Goal: Task Accomplishment & Management: Manage account settings

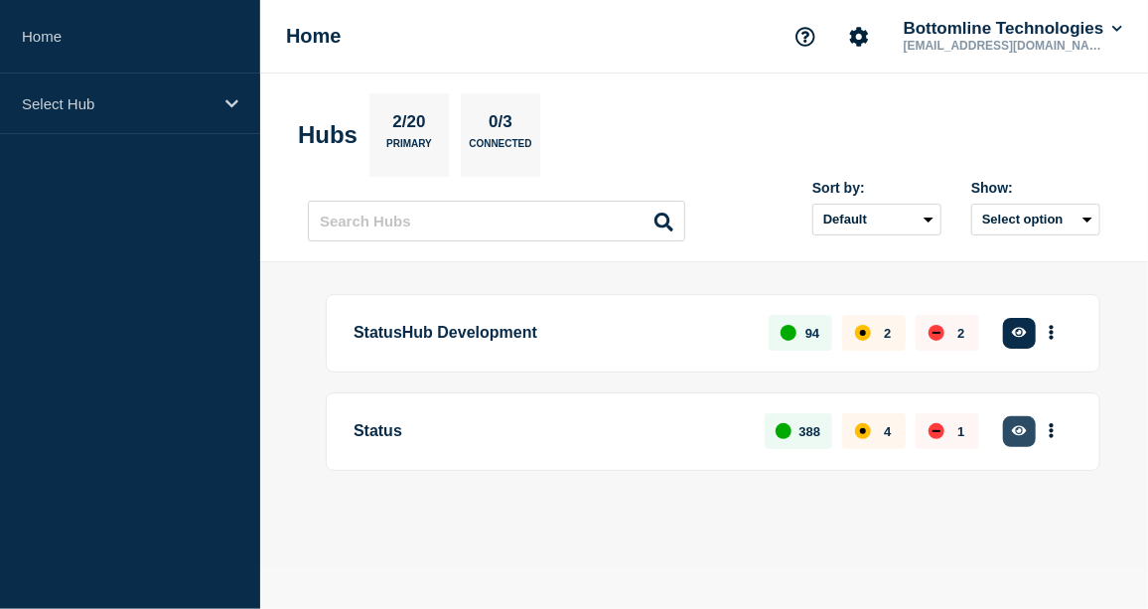
click at [1025, 427] on icon "button" at bounding box center [1019, 431] width 15 height 10
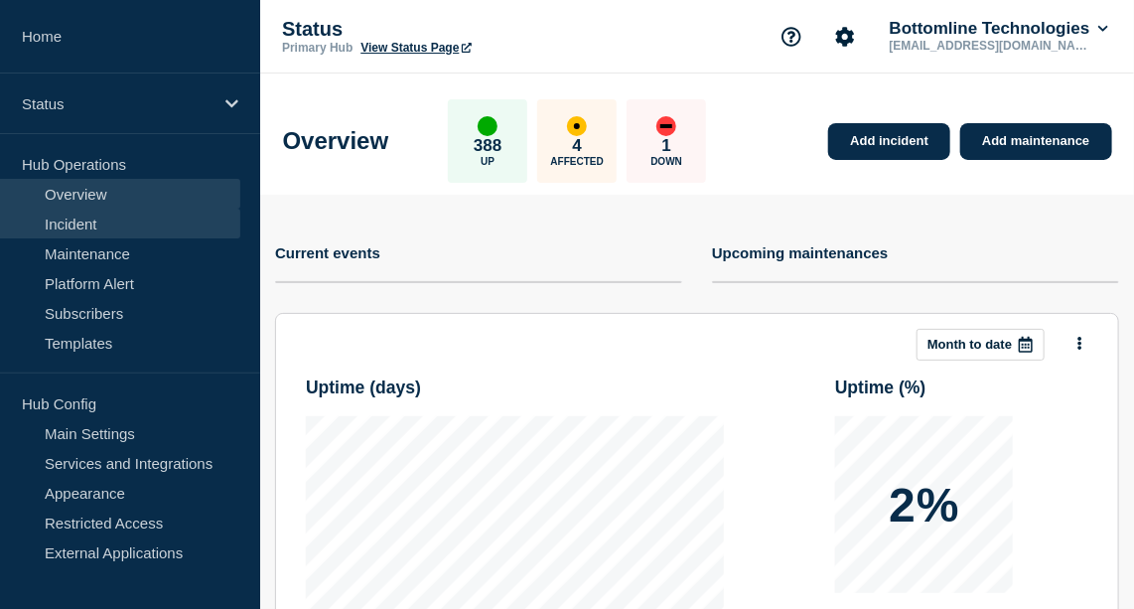
click at [82, 224] on link "Incident" at bounding box center [120, 224] width 240 height 30
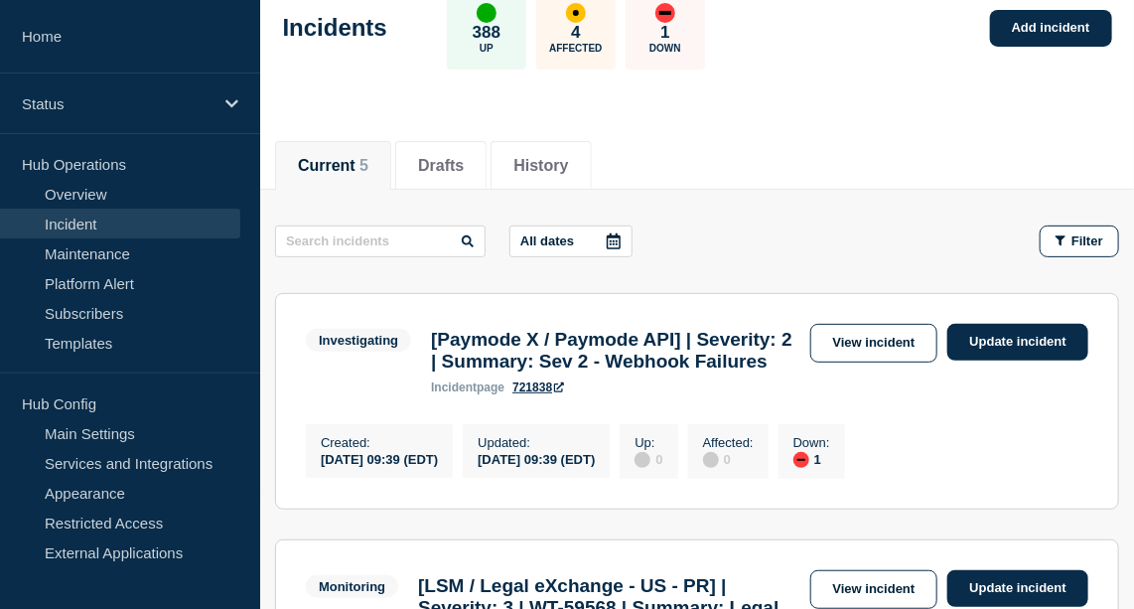
scroll to position [120, 0]
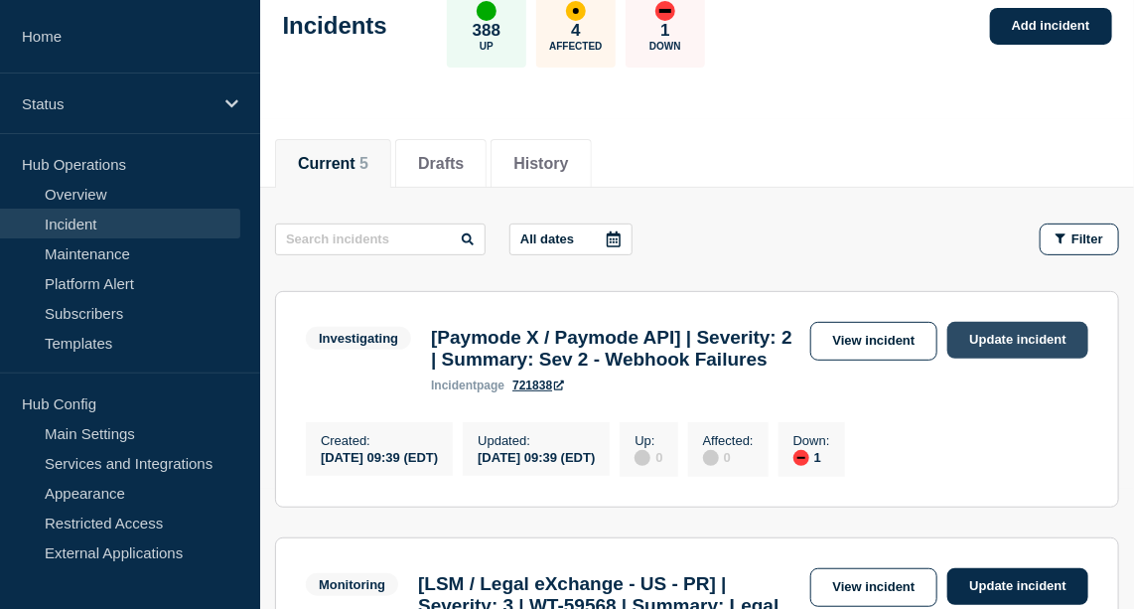
click at [992, 331] on link "Update incident" at bounding box center [1018, 340] width 141 height 37
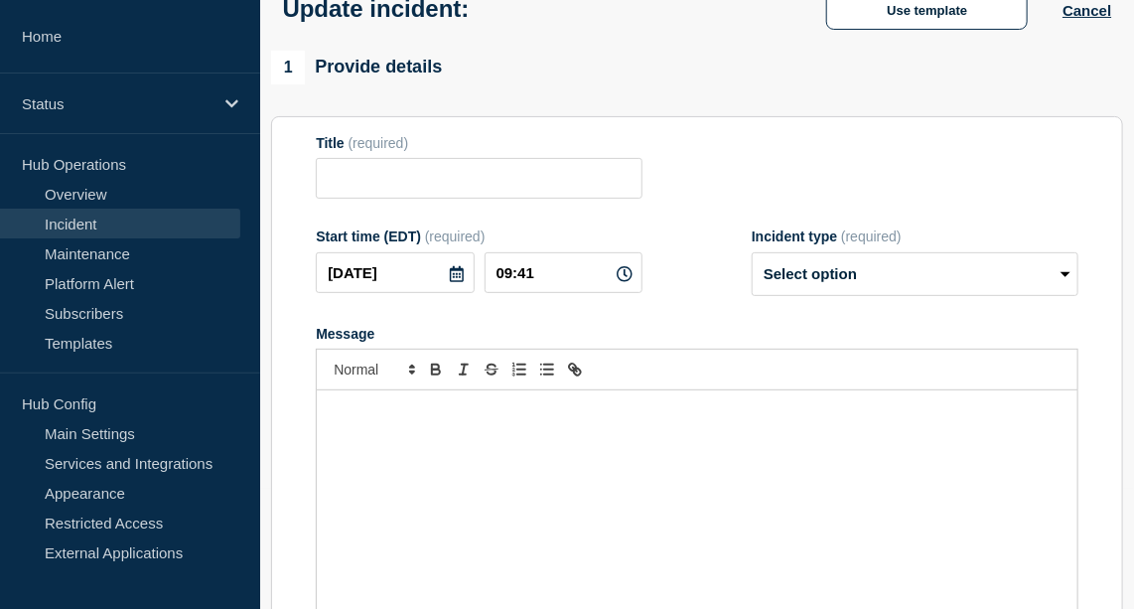
type input "[Paymode X / Paymode API] | Severity: 2 | Summary: Sev 2 - Webhook Failures"
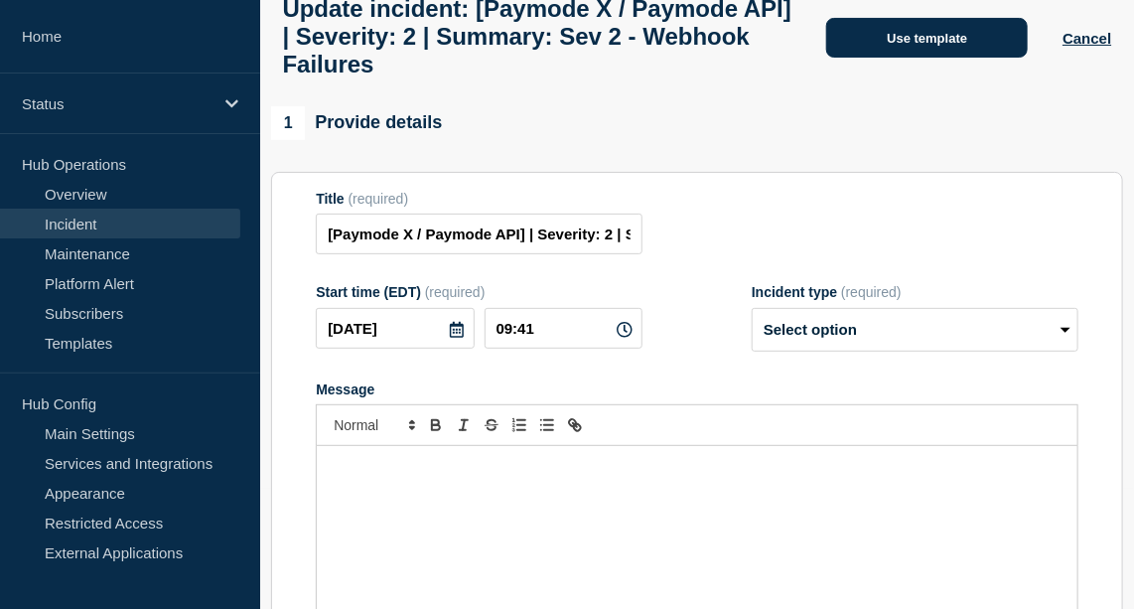
click at [880, 33] on button "Use template" at bounding box center [927, 38] width 202 height 40
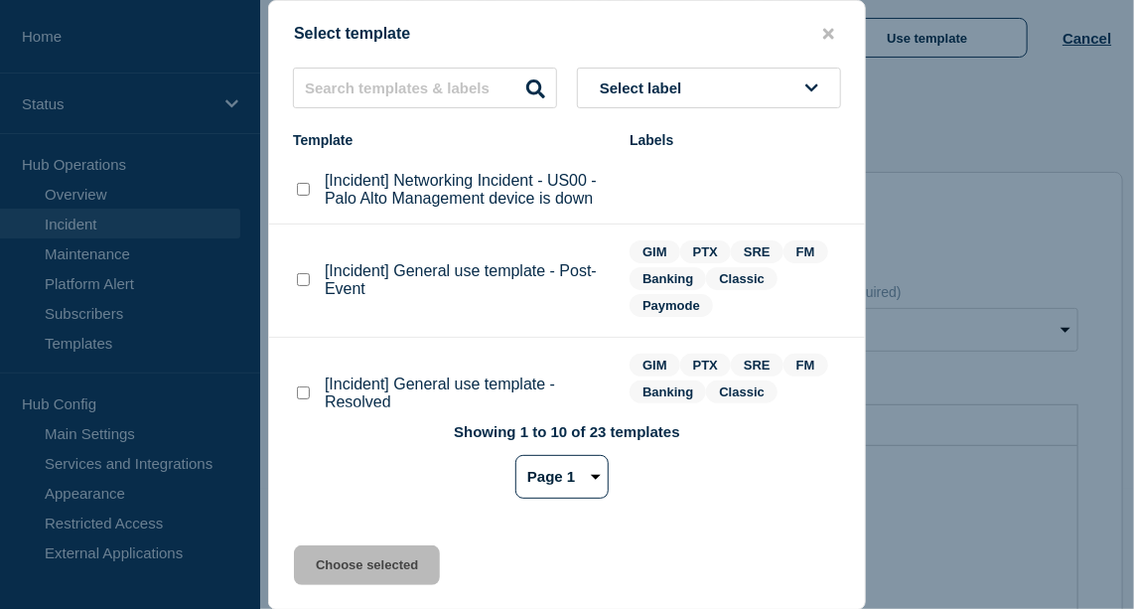
click at [301, 273] on div "[Incident] General use template - Post-Event" at bounding box center [451, 280] width 317 height 36
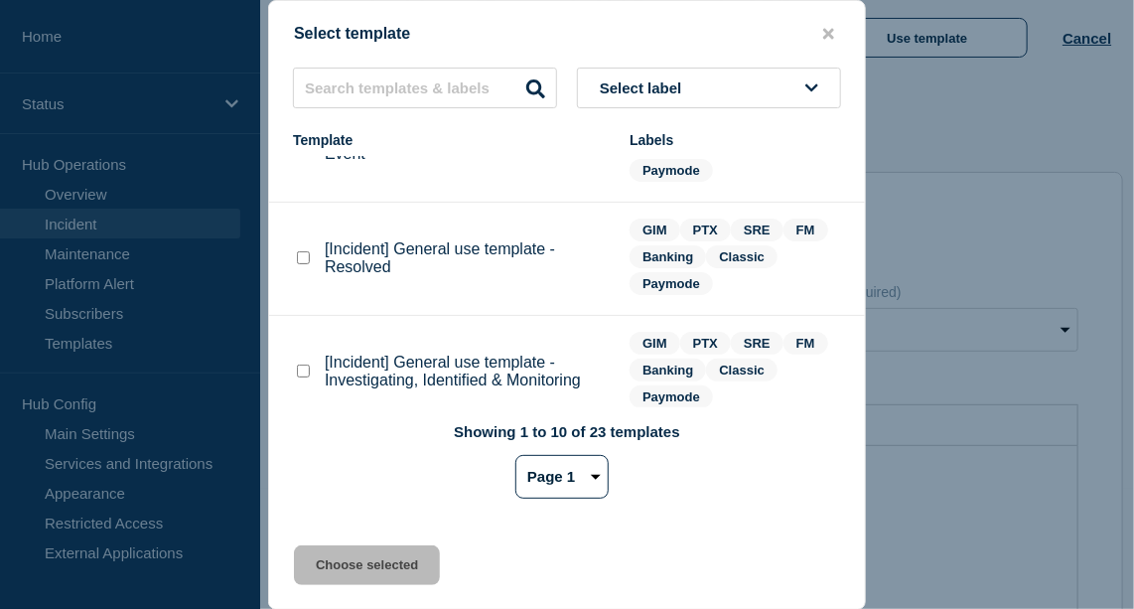
scroll to position [198, 0]
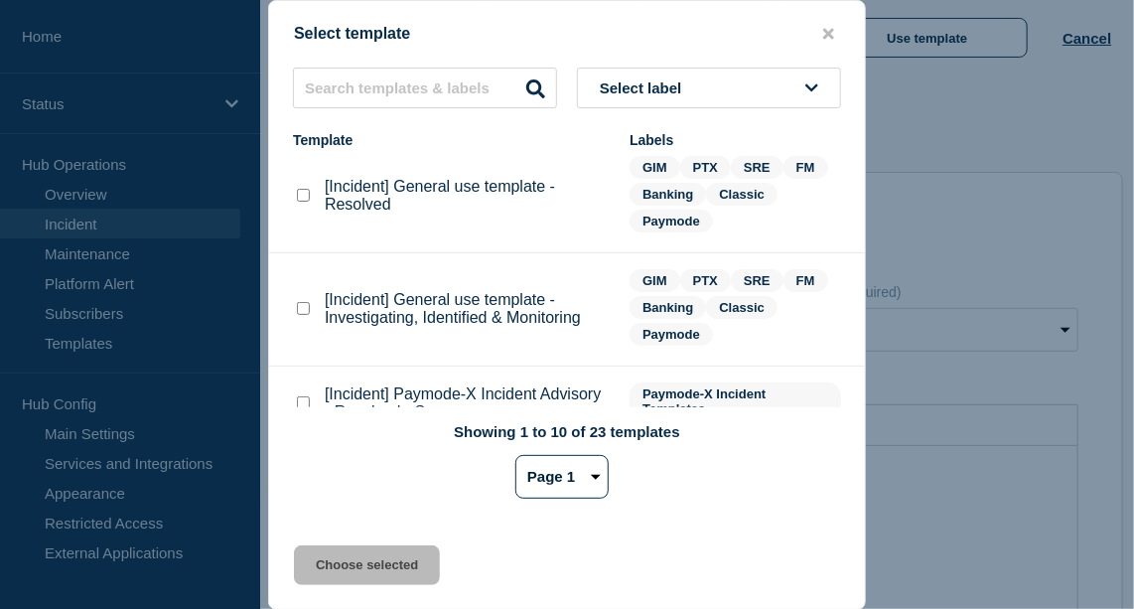
click at [310, 314] on div at bounding box center [303, 309] width 20 height 20
click at [302, 307] on checkbox"] "[Incident] General use template - Investigating, Identified & Monitoring checkb…" at bounding box center [303, 308] width 13 height 13
checkbox checkbox"] "true"
click at [414, 575] on button "Choose selected" at bounding box center [367, 565] width 146 height 40
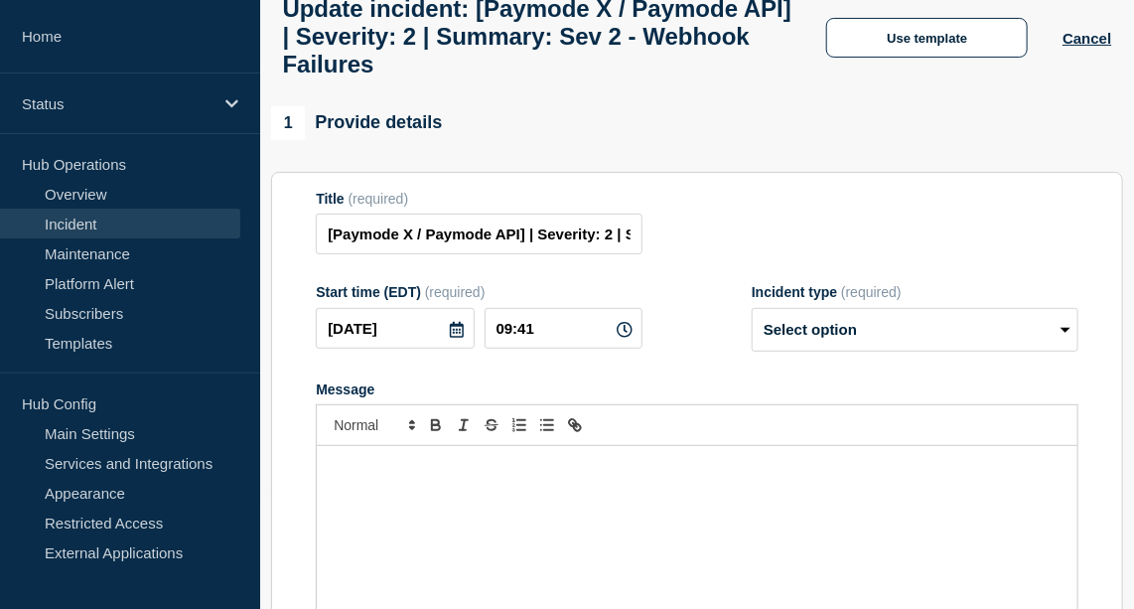
select select "investigating"
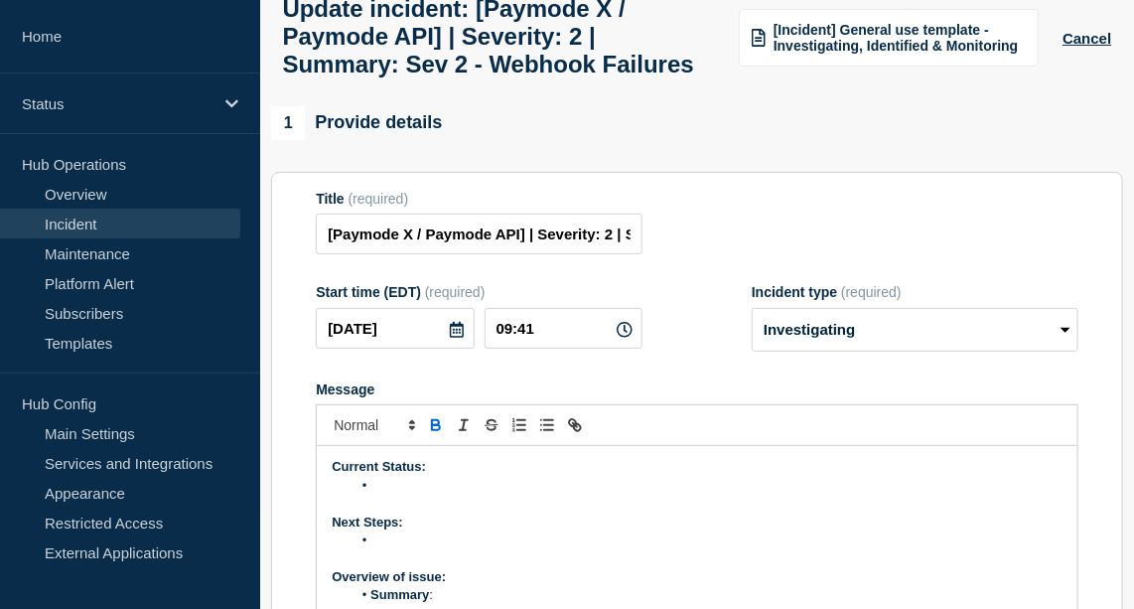
scroll to position [154, 0]
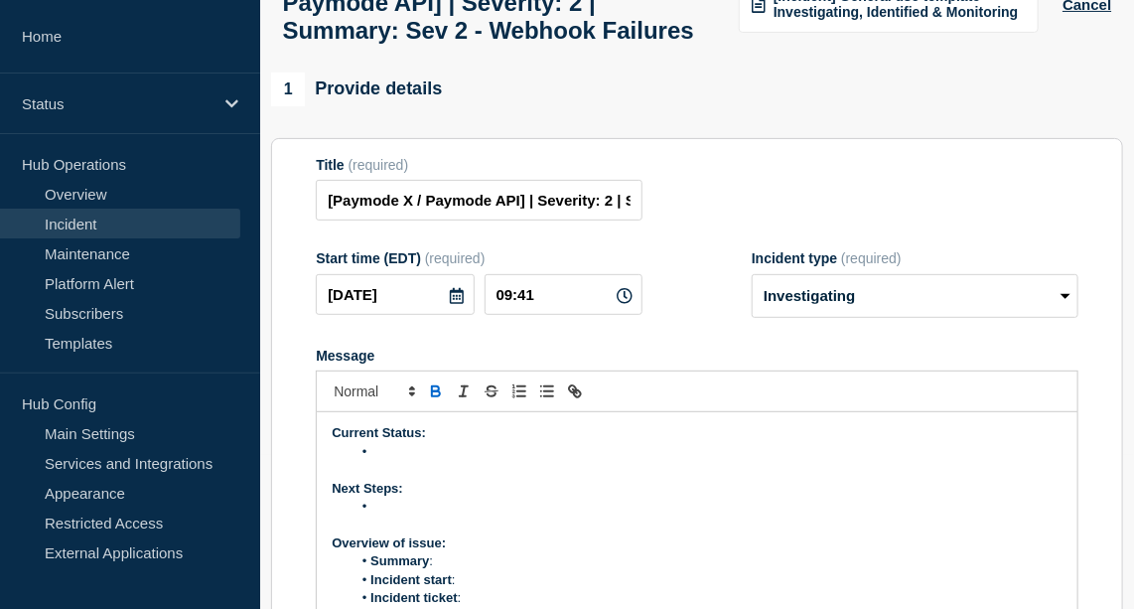
click at [405, 442] on p "Current Status:" at bounding box center [697, 433] width 731 height 18
click at [396, 461] on li "Message" at bounding box center [707, 452] width 711 height 18
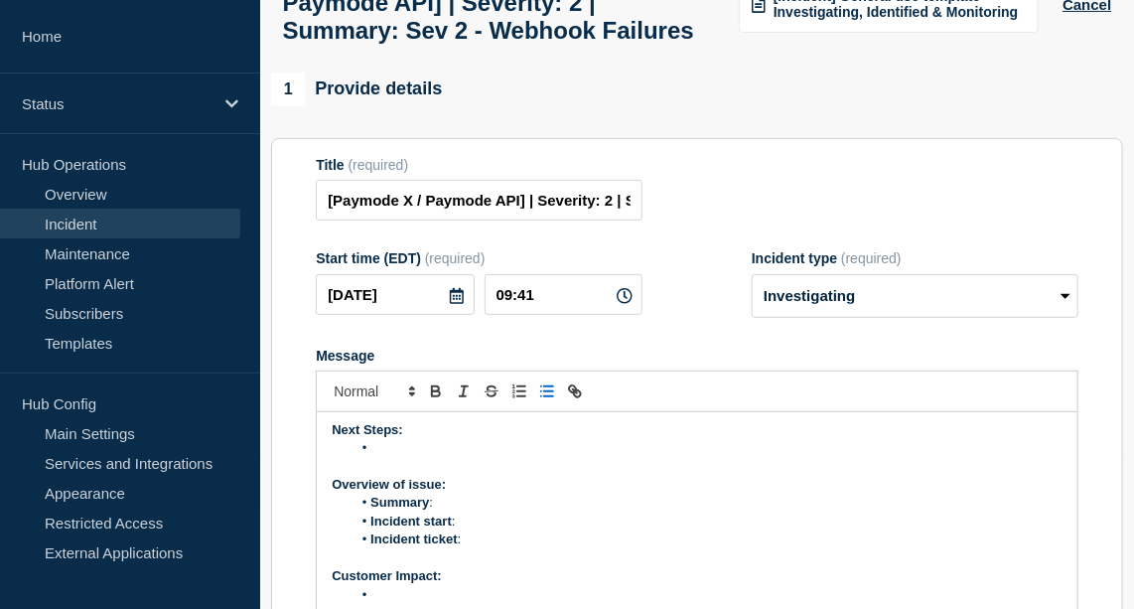
click at [404, 457] on li "Message" at bounding box center [707, 448] width 711 height 18
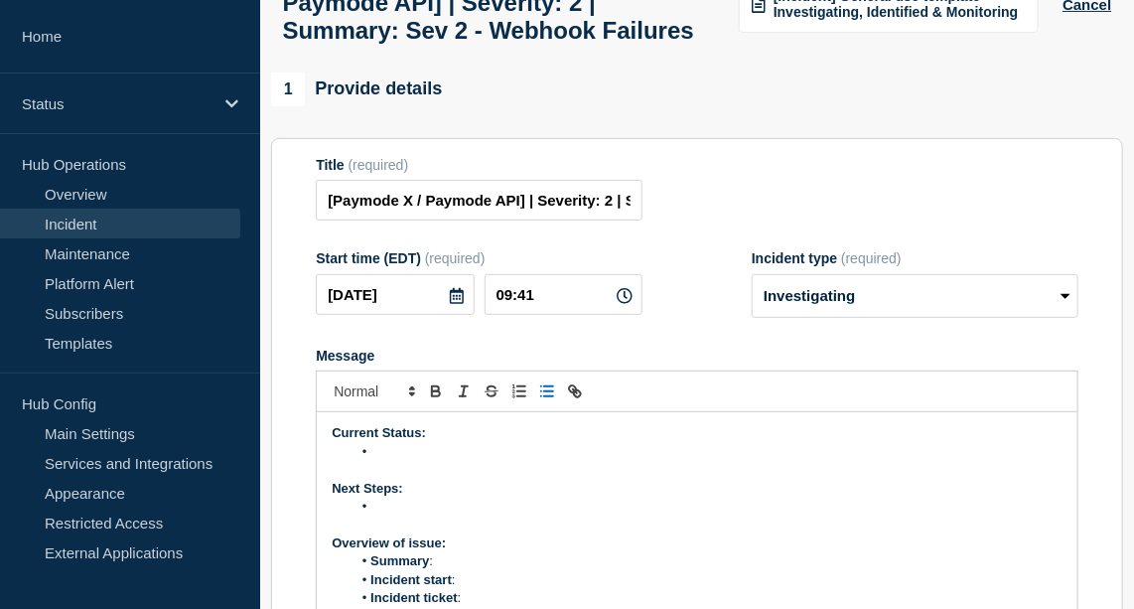
click at [388, 461] on li "Message" at bounding box center [707, 452] width 711 height 18
paste div "Message"
click at [586, 461] on li "Paymode webhooks to some partners are failing" at bounding box center [707, 452] width 711 height 18
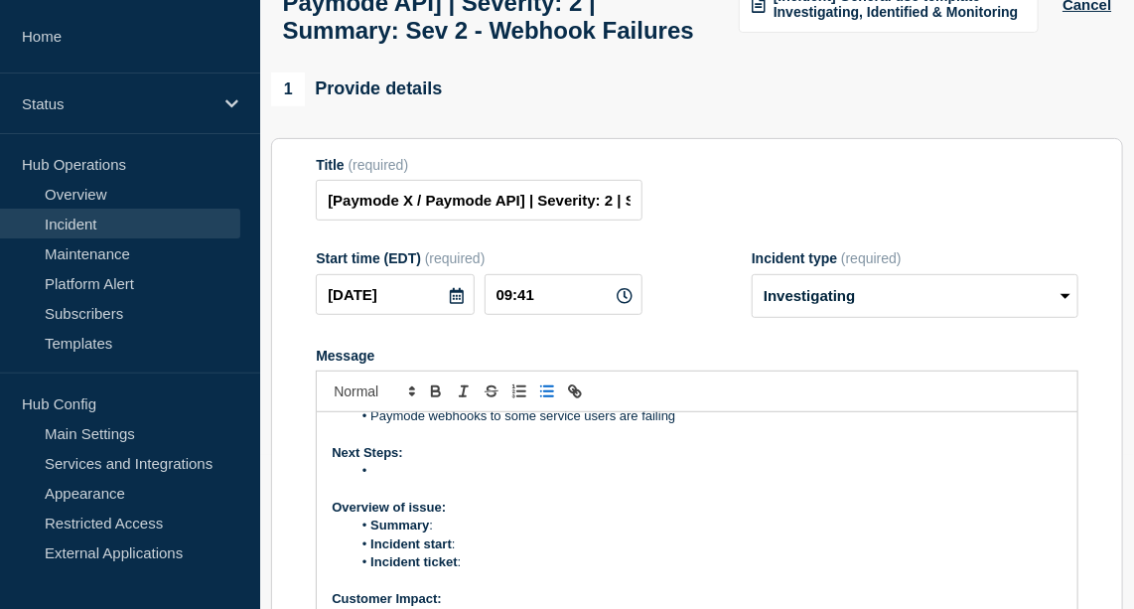
click at [427, 480] on li "Message" at bounding box center [707, 471] width 711 height 18
click at [545, 480] on li "Paymode are investing the rootcause and will attempt to" at bounding box center [707, 471] width 711 height 18
click at [710, 498] on p "Message" at bounding box center [697, 489] width 731 height 18
click at [716, 480] on li "Paymode are investing the root cause and will attempt to" at bounding box center [707, 471] width 711 height 18
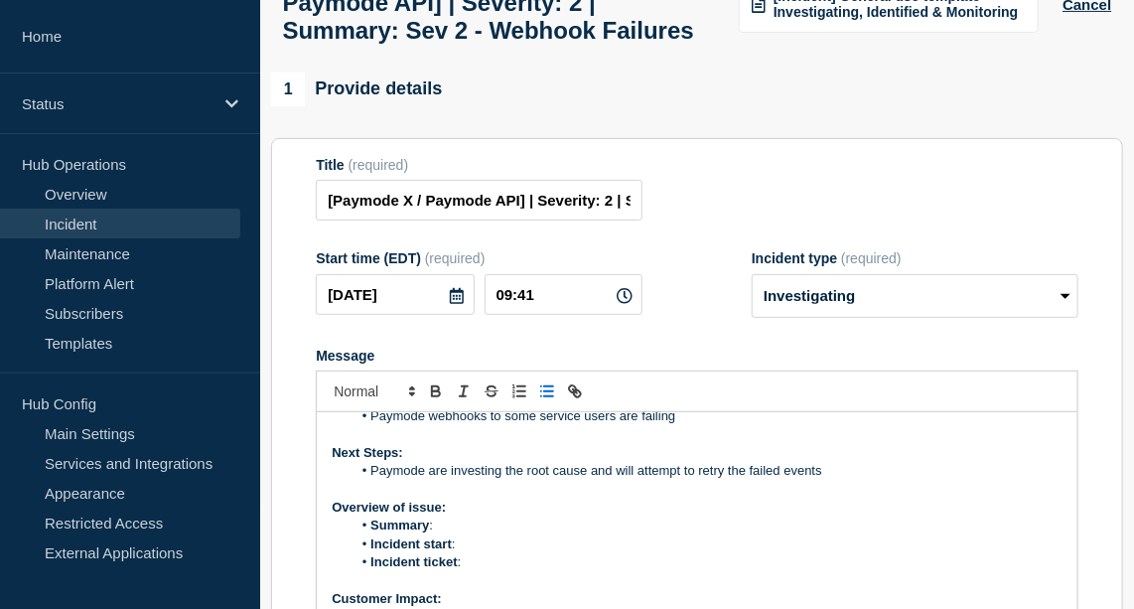
scroll to position [91, 0]
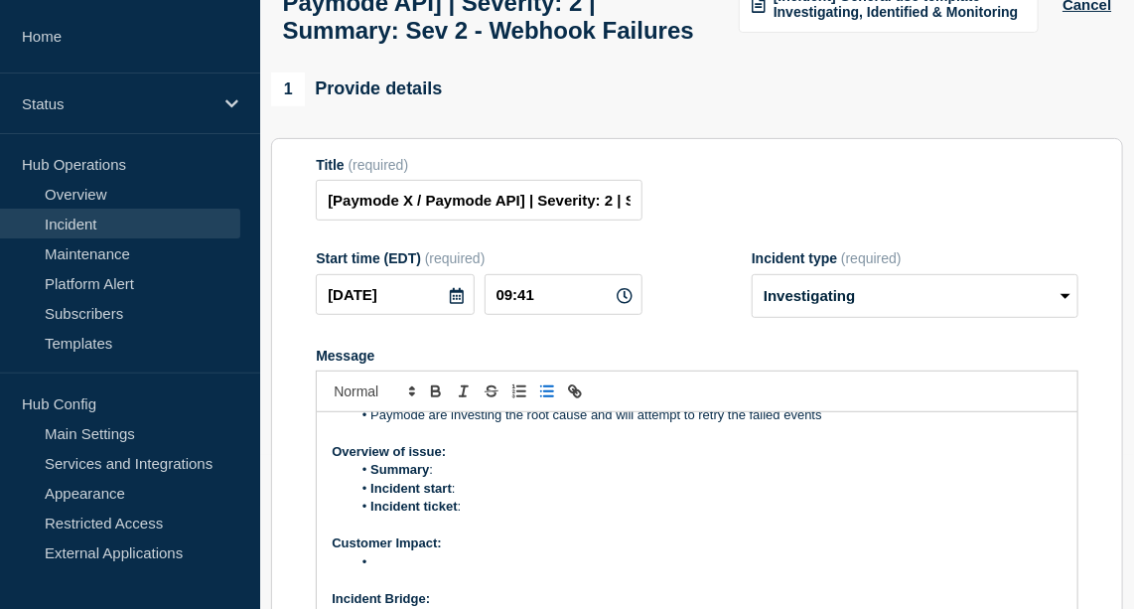
click at [470, 479] on li "Summary :" at bounding box center [707, 470] width 711 height 18
click at [469, 498] on li "Incident start :" at bounding box center [707, 489] width 711 height 18
click at [542, 479] on li "Summary : Webhooks Failurs" at bounding box center [707, 470] width 711 height 18
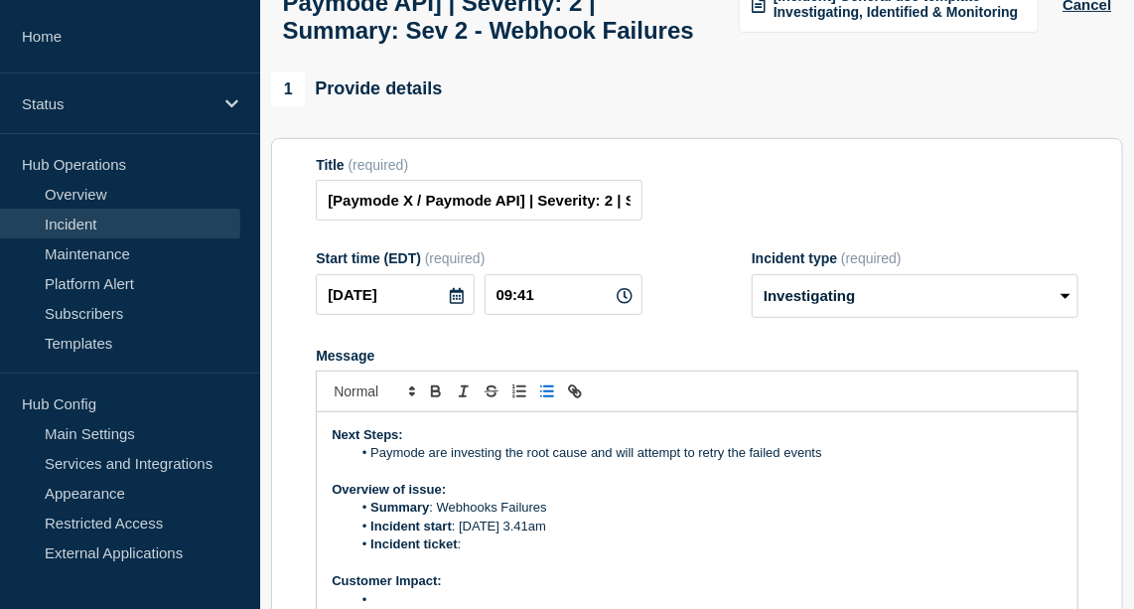
scroll to position [0, 0]
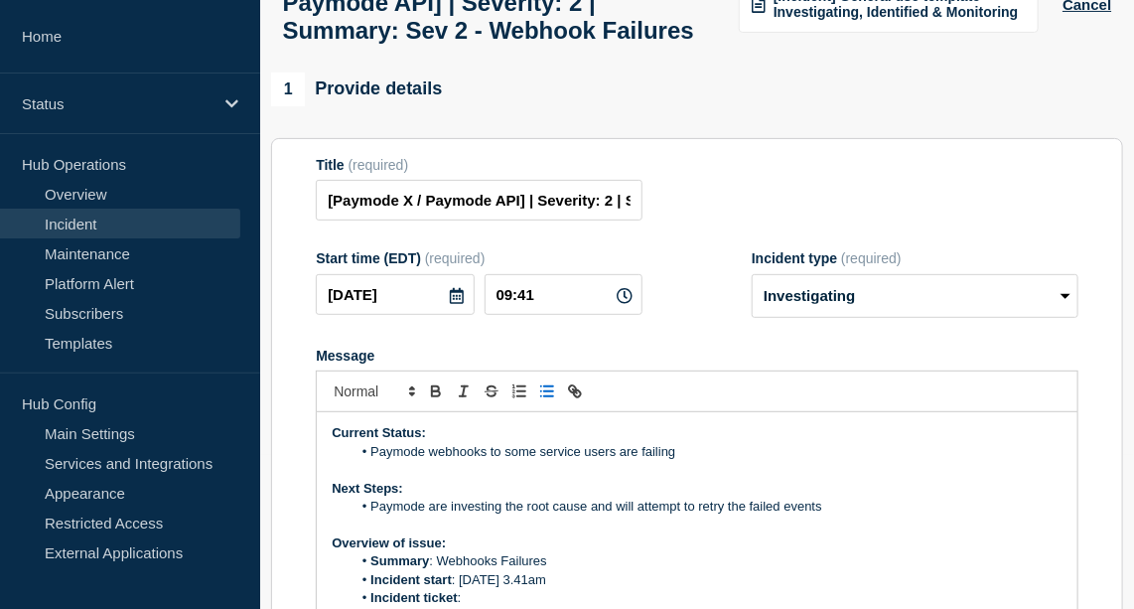
click at [688, 461] on li "Paymode webhooks to some service users are failing" at bounding box center [707, 452] width 711 height 18
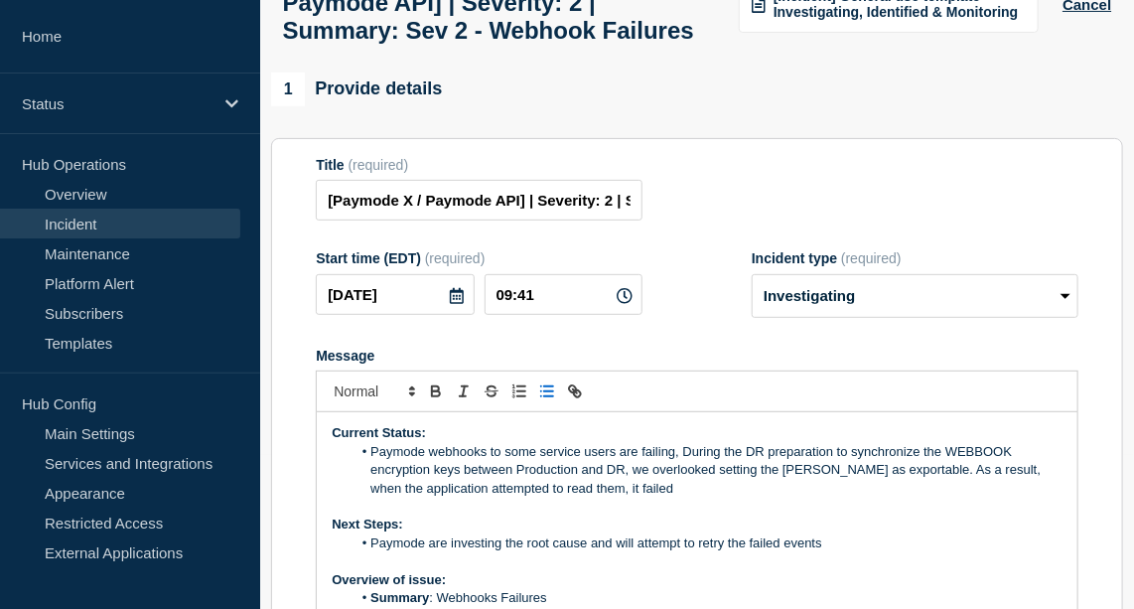
click at [651, 498] on li "Paymode webhooks to some service users are failing, During the DR preparation t…" at bounding box center [707, 470] width 711 height 55
click at [698, 498] on li "Paymode webhooks to some service users are failing, During the DR preparation t…" at bounding box center [707, 470] width 711 height 55
click at [738, 498] on li "Paymode webhooks to some service users are failing, During the DR preparation t…" at bounding box center [707, 470] width 711 height 55
click at [759, 498] on li "Paymode webhooks to some service users are failing, During the DR preparation t…" at bounding box center [707, 470] width 711 height 55
click at [632, 498] on li "Paymode webhooks to some service users are failing, During the DR preparation t…" at bounding box center [707, 470] width 711 height 55
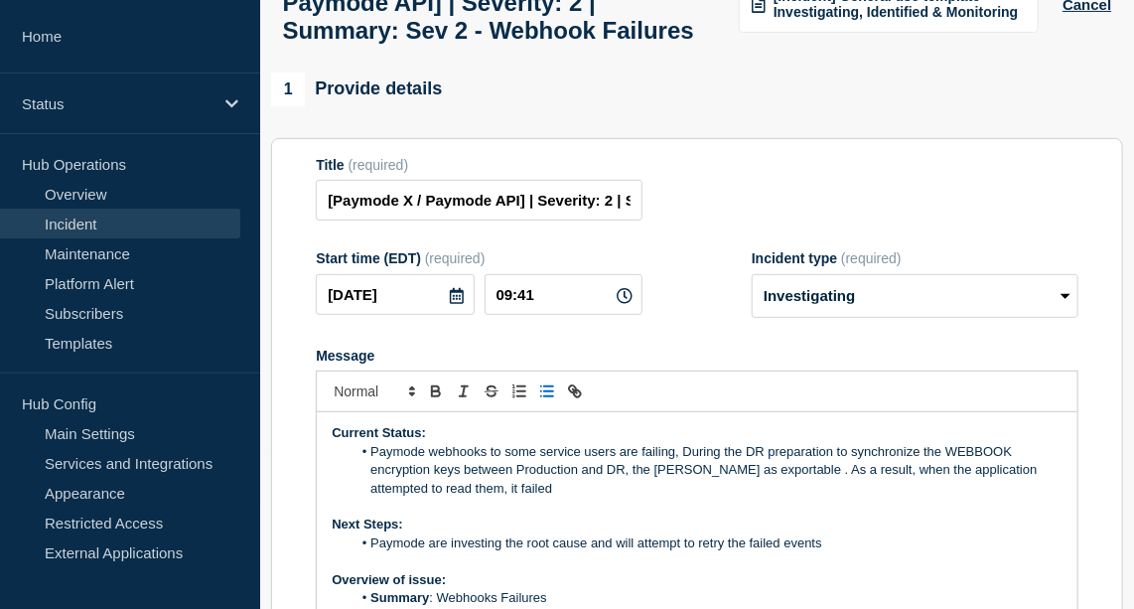
click at [705, 498] on li "Paymode webhooks to some service users are failing, During the DR preparation t…" at bounding box center [707, 470] width 711 height 55
click at [720, 498] on li "Paymode webhooks to some service users are failing, During the DR preparation t…" at bounding box center [707, 470] width 711 height 55
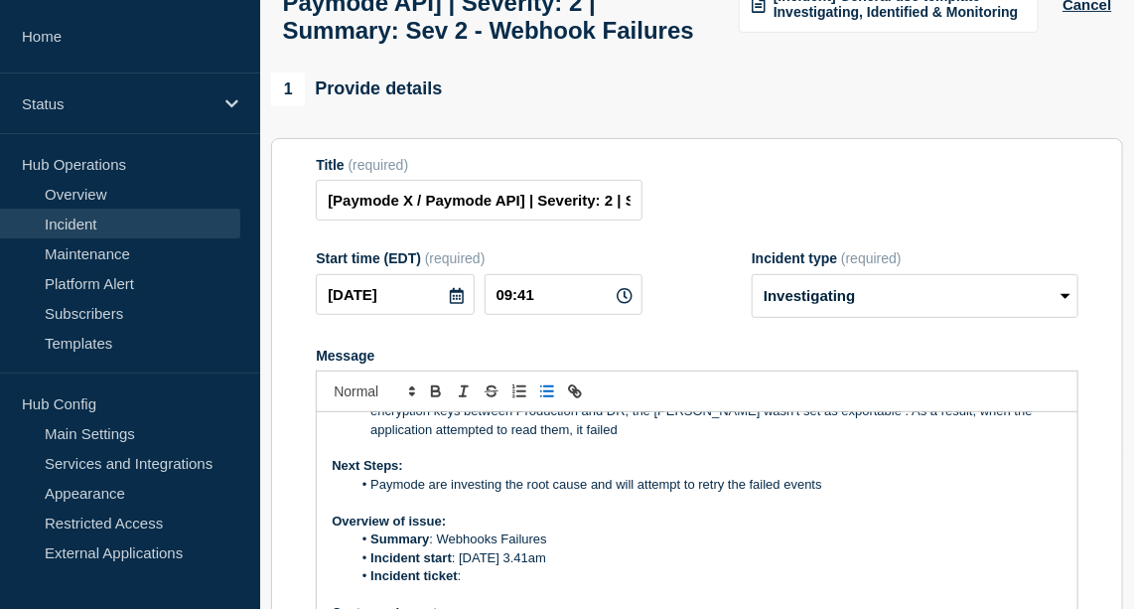
scroll to position [59, 0]
click at [589, 439] on li "Paymode webhooks to some service users are failing, During the DR preparation t…" at bounding box center [707, 411] width 711 height 55
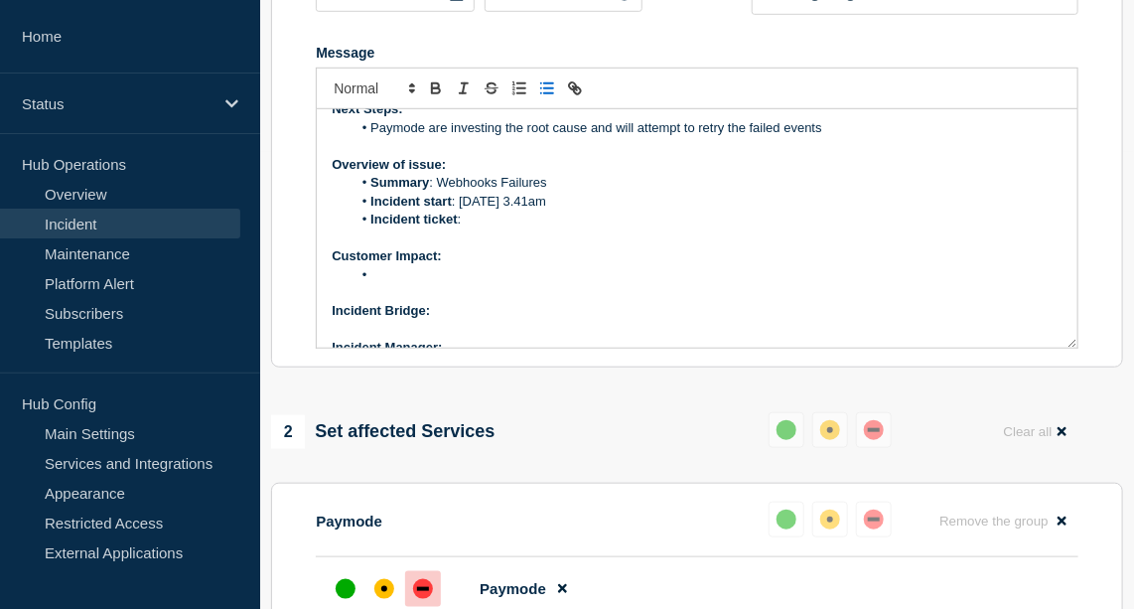
scroll to position [89, 0]
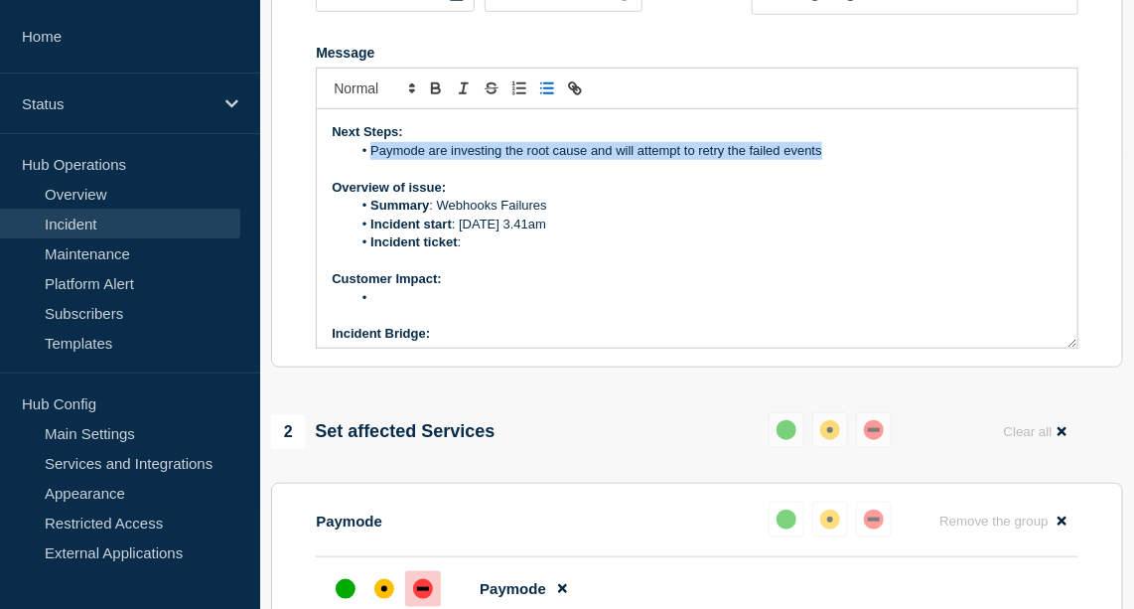
drag, startPoint x: 832, startPoint y: 203, endPoint x: 504, endPoint y: 177, distance: 329.8
click at [504, 177] on div "Current Status: Paymode webhooks to some service users are failing, During the …" at bounding box center [697, 228] width 761 height 238
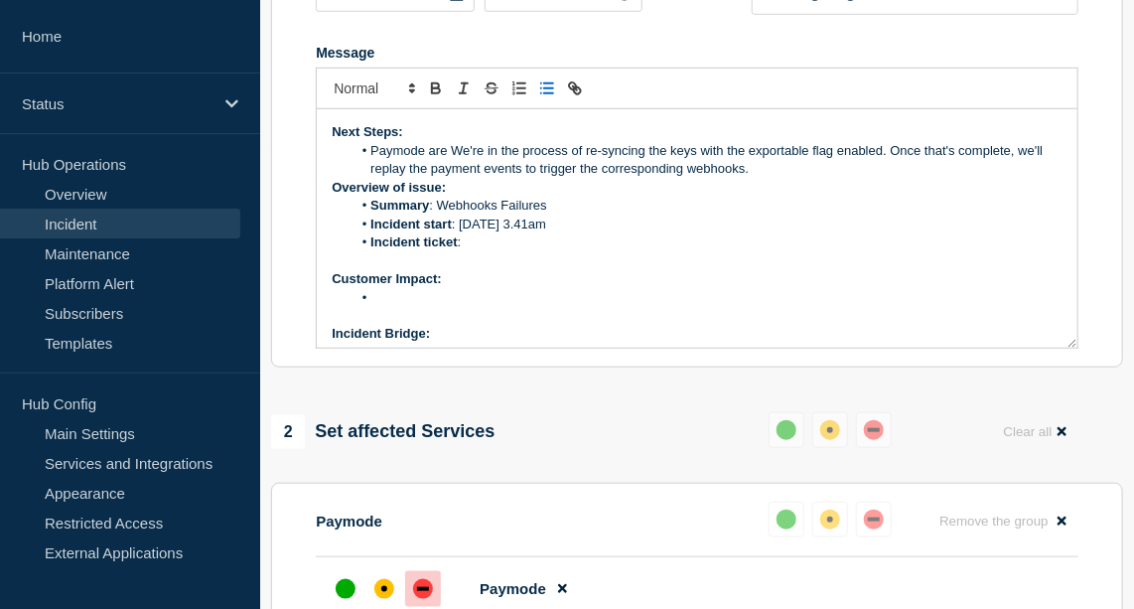
click at [492, 179] on li "Paymode are We're in the process of re-syncing the keys with the exportable fla…" at bounding box center [707, 160] width 711 height 37
click at [1009, 179] on li "Paymode are in the process of re-syncing the keys with the exportable flag enab…" at bounding box center [707, 160] width 711 height 37
click at [501, 251] on li "Incident ticket :" at bounding box center [707, 242] width 711 height 18
click at [417, 307] on li "Message" at bounding box center [707, 298] width 711 height 18
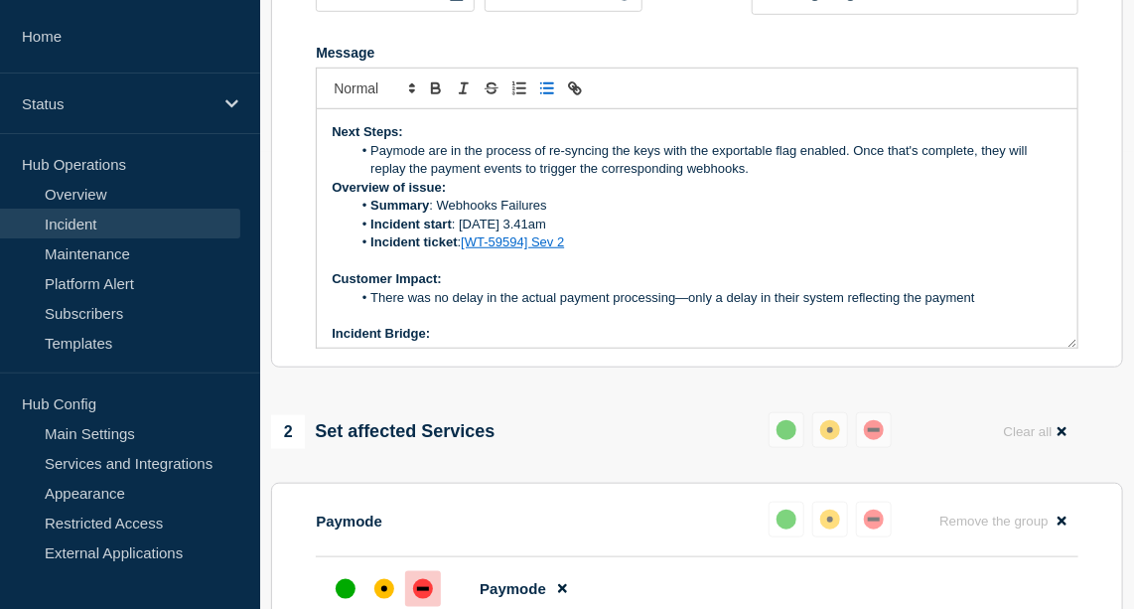
click at [799, 307] on li "There was no delay in the actual payment processing—only a delay in their syste…" at bounding box center [707, 298] width 711 height 18
click at [1005, 307] on li "There was no delay in the actual payment processing—only a delay in users syste…" at bounding box center [707, 298] width 711 height 18
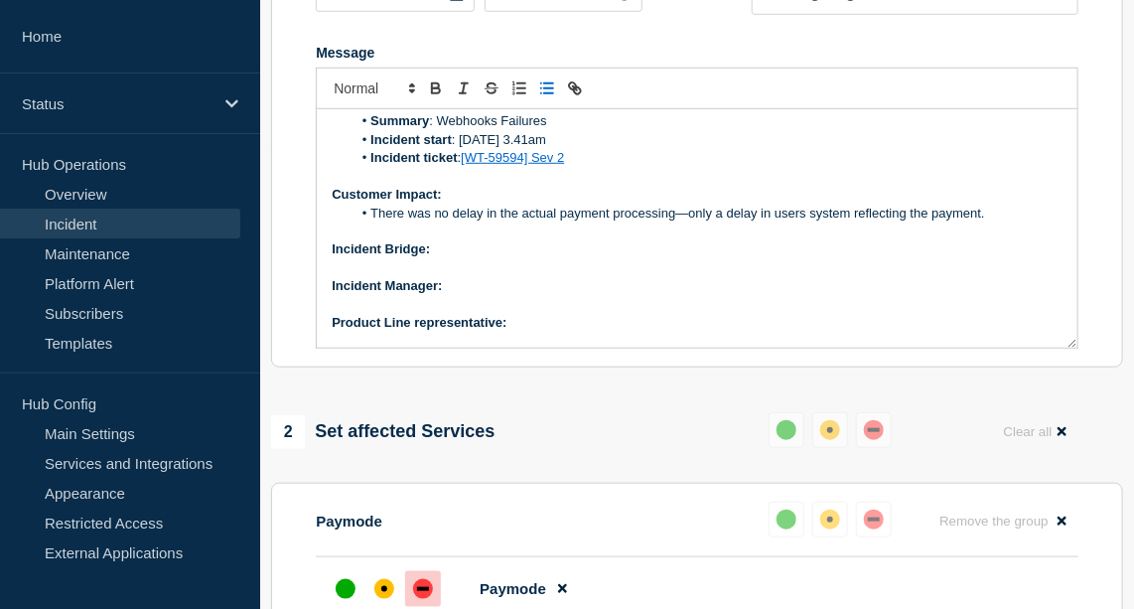
click at [471, 258] on p "Incident Bridge:" at bounding box center [697, 249] width 731 height 18
drag, startPoint x: 504, startPoint y: 294, endPoint x: 433, endPoint y: 298, distance: 70.6
click at [433, 258] on p "Incident Bridge: At Request" at bounding box center [697, 249] width 731 height 18
click at [438, 97] on icon "Toggle bold text" at bounding box center [436, 88] width 18 height 18
click at [470, 295] on p "Incident Manager:" at bounding box center [697, 286] width 731 height 18
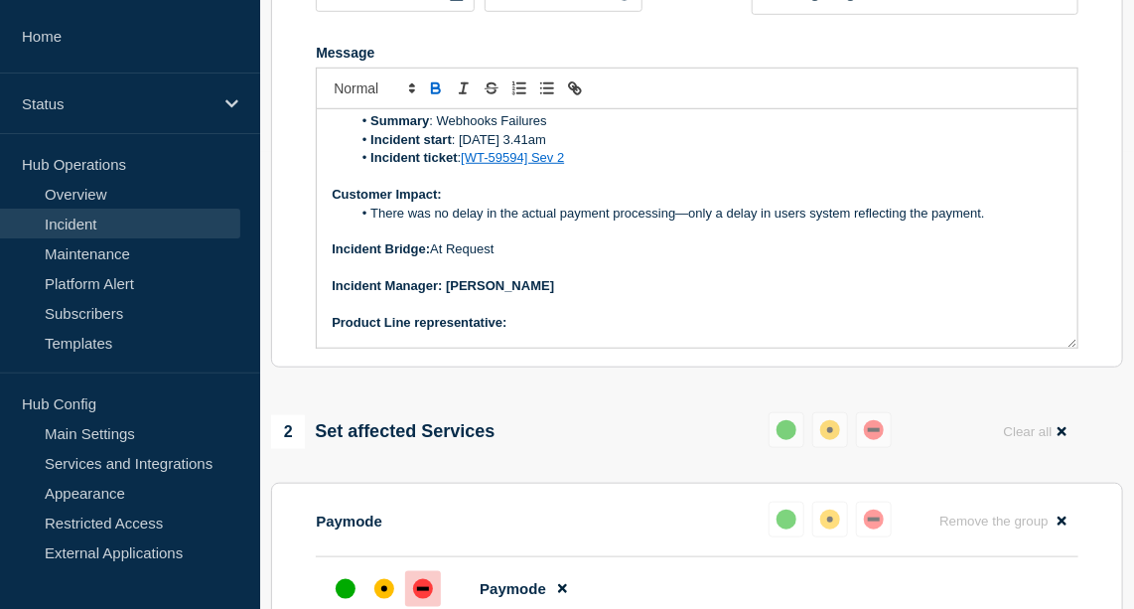
drag, startPoint x: 547, startPoint y: 334, endPoint x: 446, endPoint y: 338, distance: 101.4
click at [446, 295] on p "Incident Manager: [PERSON_NAME]" at bounding box center [697, 286] width 731 height 18
click at [438, 93] on icon "Toggle bold text" at bounding box center [436, 90] width 8 height 5
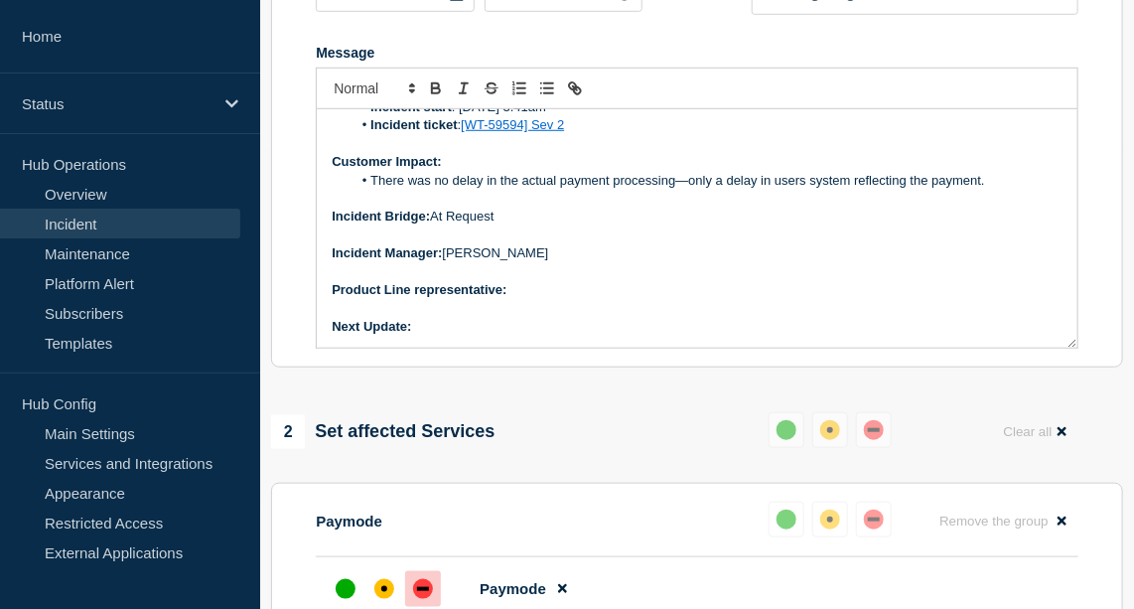
click at [543, 299] on p "Product Line representative:" at bounding box center [697, 290] width 731 height 18
click at [484, 348] on div "Current Status: Paymode webhooks to some service users are failing, During the …" at bounding box center [697, 228] width 761 height 238
click at [432, 93] on icon "Toggle bold text" at bounding box center [436, 90] width 8 height 5
click at [568, 299] on p "Product Line representative:" at bounding box center [697, 290] width 731 height 18
click at [432, 93] on icon "Toggle bold text" at bounding box center [436, 90] width 8 height 5
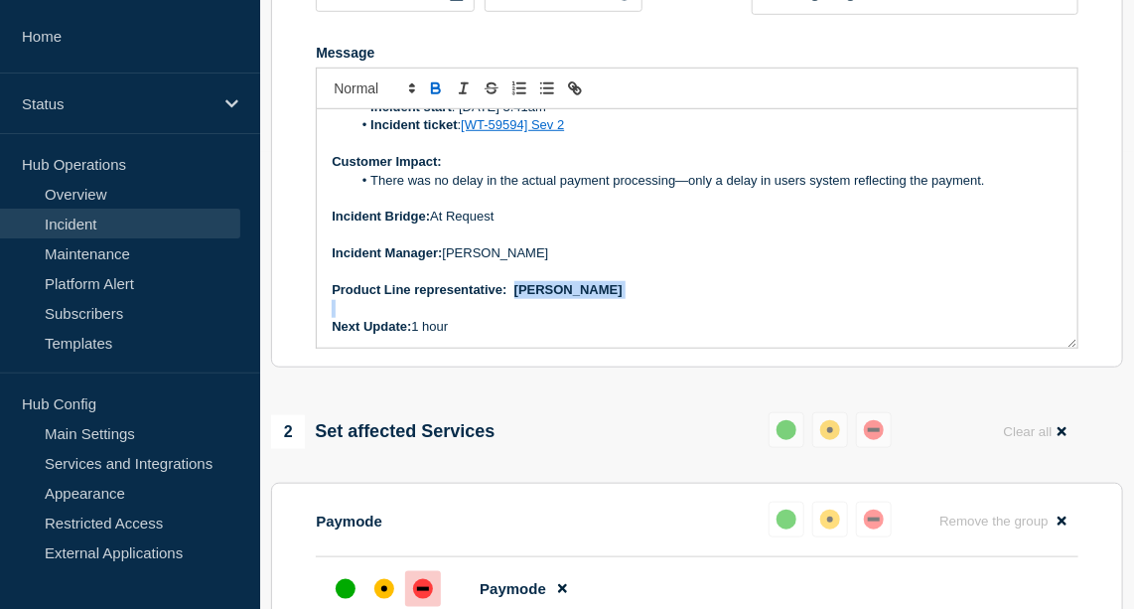
drag, startPoint x: 666, startPoint y: 349, endPoint x: 516, endPoint y: 348, distance: 150.0
click at [516, 348] on div "Current Status: Paymode webhooks to some service users are failing, During the …" at bounding box center [697, 228] width 761 height 238
click at [433, 97] on icon "Toggle bold text" at bounding box center [436, 88] width 18 height 18
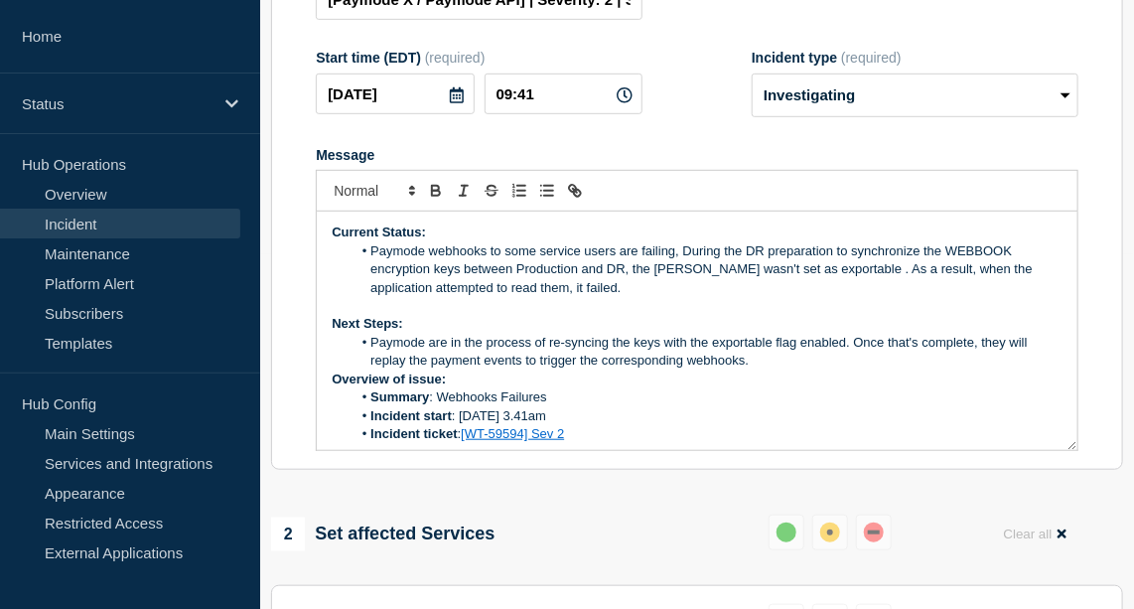
scroll to position [354, 0]
click at [573, 298] on li "Paymode webhooks to some service users are failing, During the DR preparation t…" at bounding box center [707, 270] width 711 height 55
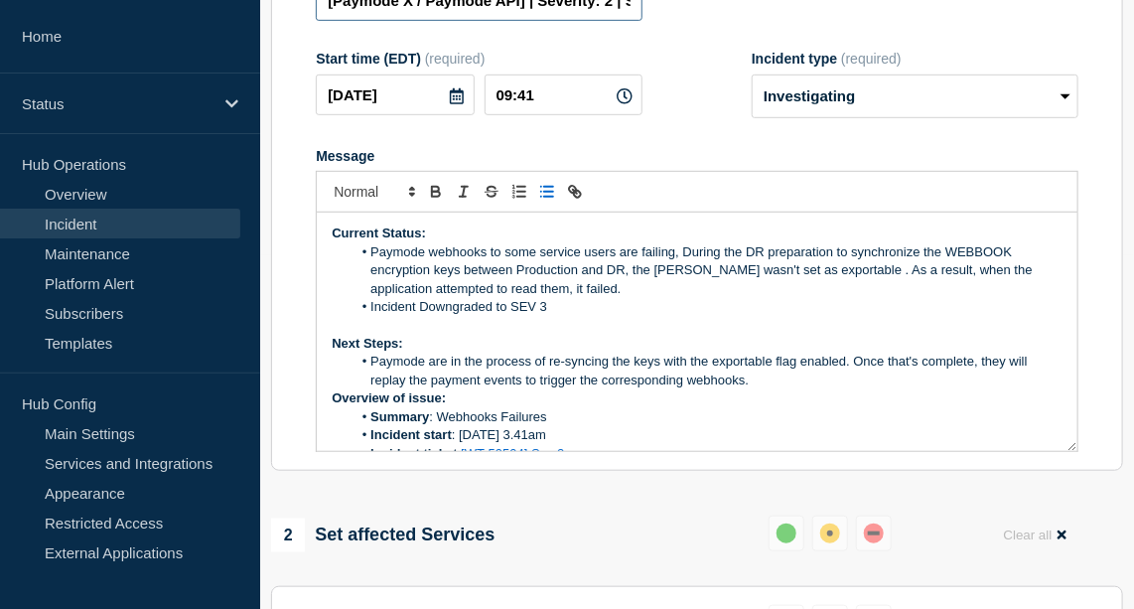
click at [611, 21] on input "[Paymode X / Paymode API] | Severity: 2 | Summary: Sev 2 - Webhook Failures" at bounding box center [479, 0] width 327 height 41
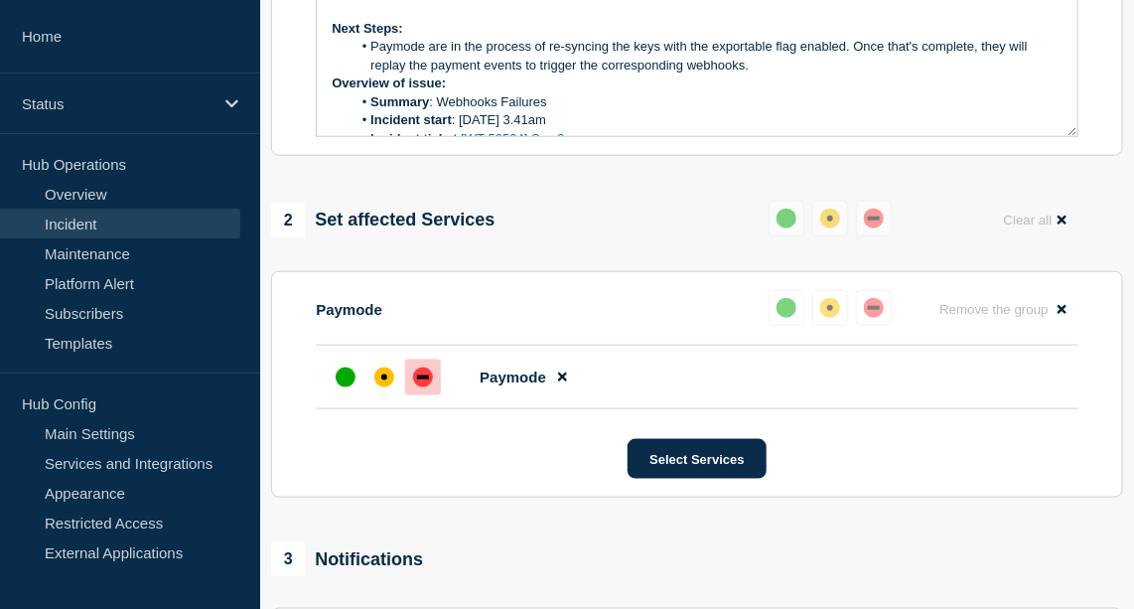
scroll to position [670, 0]
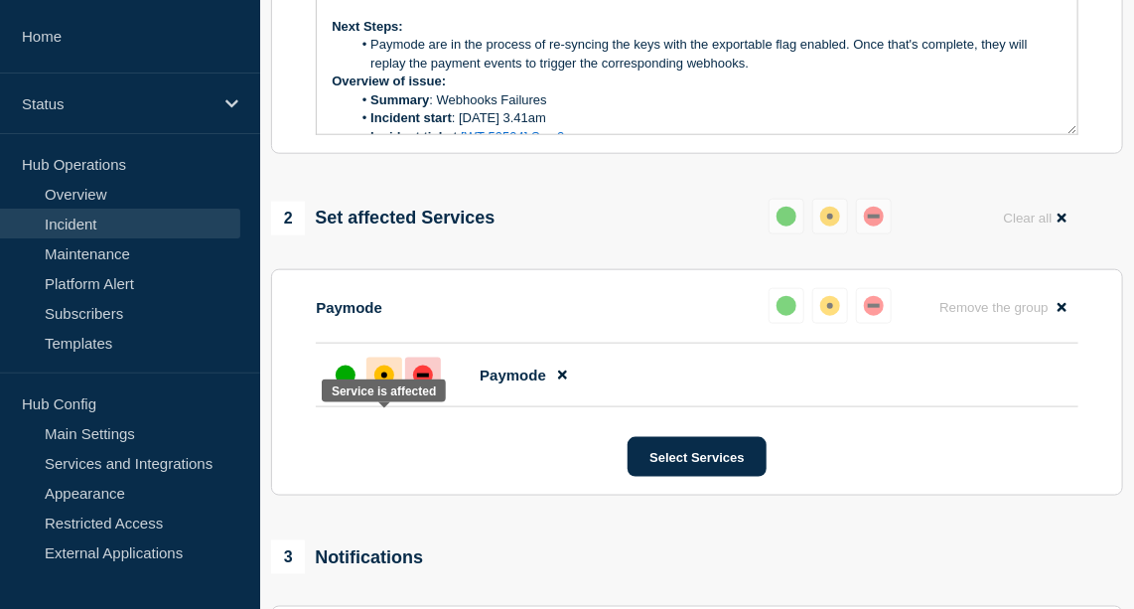
type input "[Paymode X / Paymode API] | Severity: 3 | Summary: Sev 2 - Webhook Failures"
click at [389, 385] on div "affected" at bounding box center [384, 376] width 20 height 20
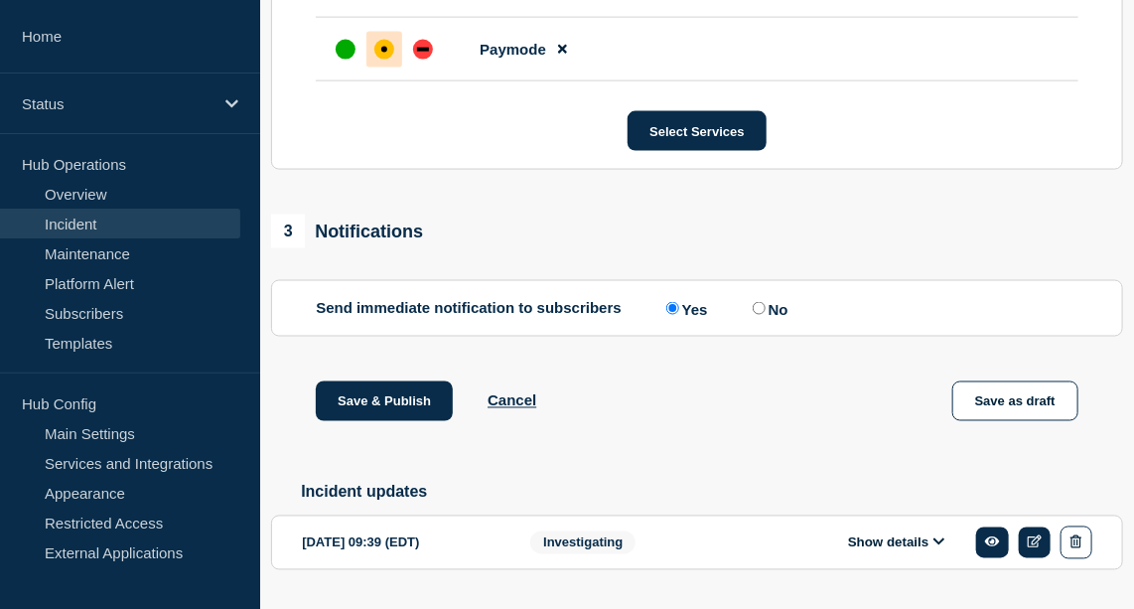
scroll to position [997, 0]
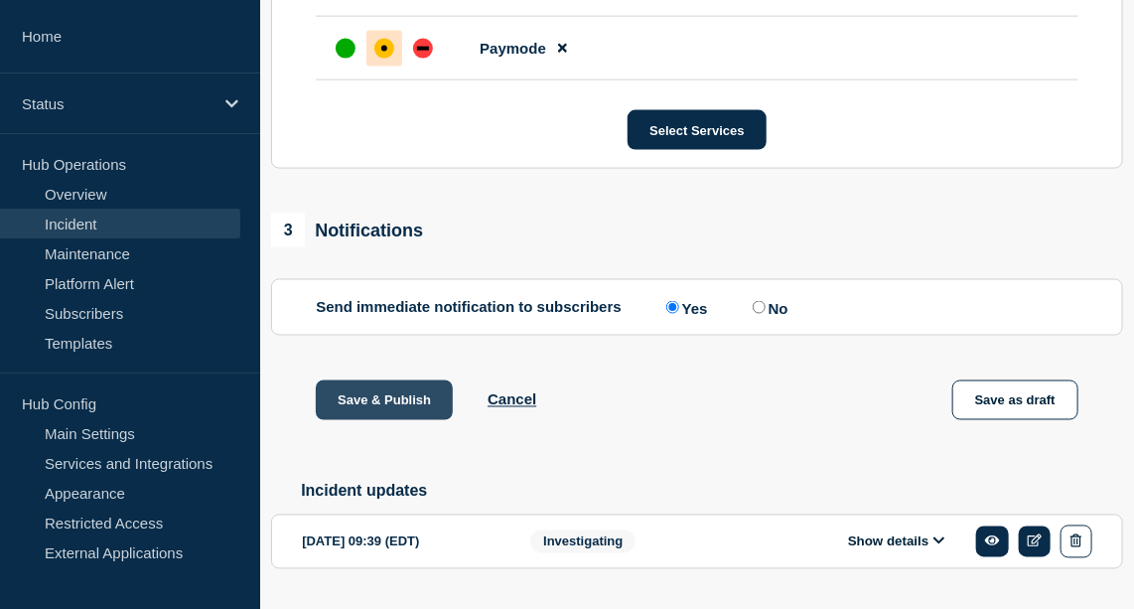
click at [422, 420] on button "Save & Publish" at bounding box center [384, 400] width 137 height 40
